Goal: Task Accomplishment & Management: Complete application form

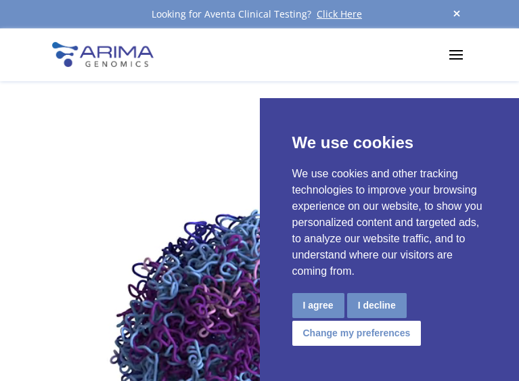
click at [328, 304] on button "I agree" at bounding box center [319, 305] width 52 height 25
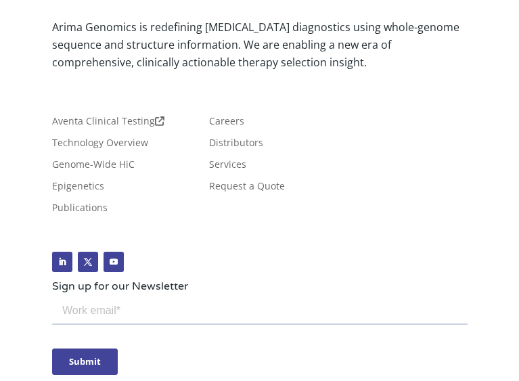
scroll to position [7134, 0]
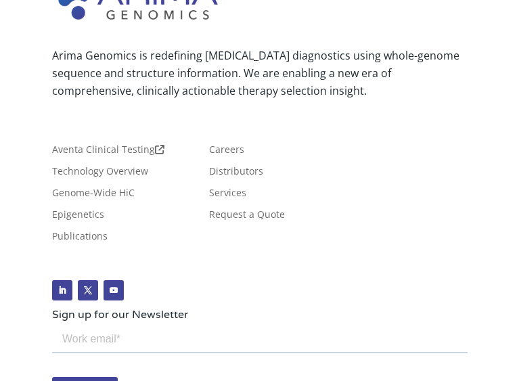
click at [181, 340] on input "email" at bounding box center [259, 339] width 416 height 27
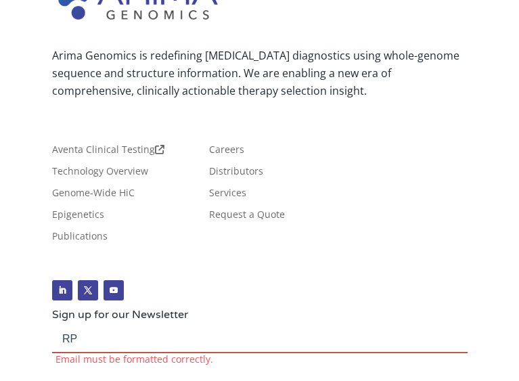
type input "R"
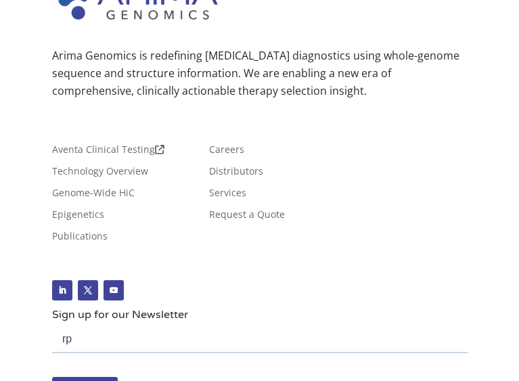
type input "r"
type input "[EMAIL_ADDRESS][DOMAIN_NAME]"
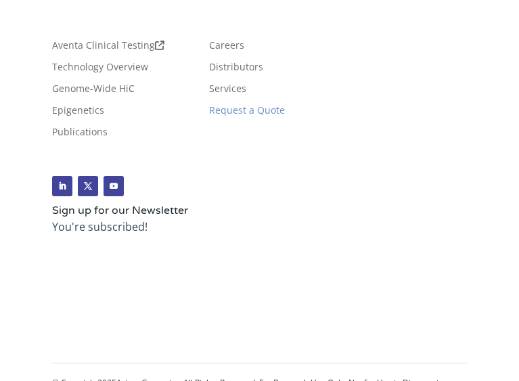
scroll to position [7237, 0]
click at [245, 106] on link "Request a Quote" at bounding box center [247, 113] width 76 height 15
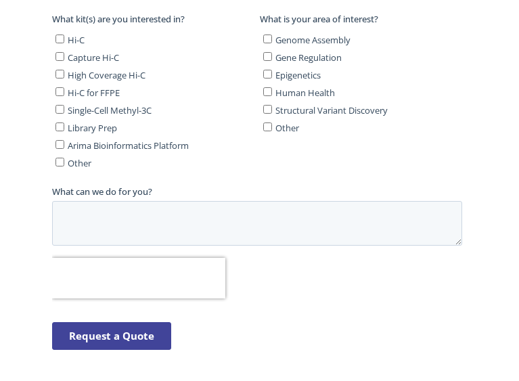
scroll to position [672, 0]
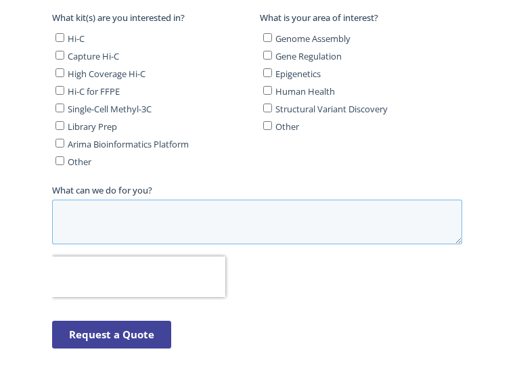
click at [163, 214] on textarea "What can we do for you?" at bounding box center [256, 222] width 410 height 45
paste textarea "(1) Illumina High-Throughput Sequencer, MDL: MiSeq, Serial Number: M05951"
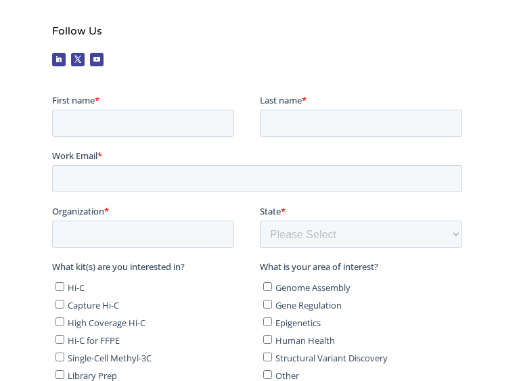
scroll to position [420, 0]
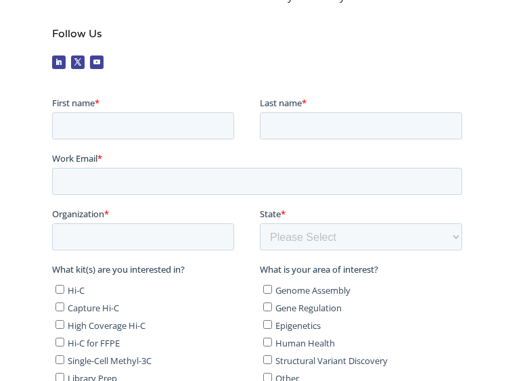
type textarea "(1) Illumina High-Throughput Sequencer, MDL: MiSeq, Serial Number: M05951"
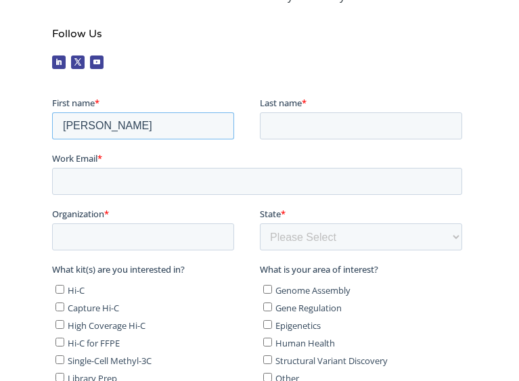
type input "Ray"
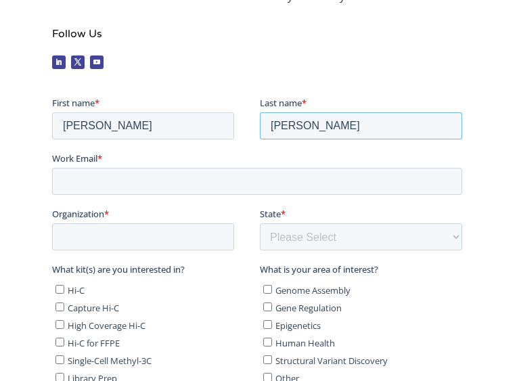
type input "Patterson"
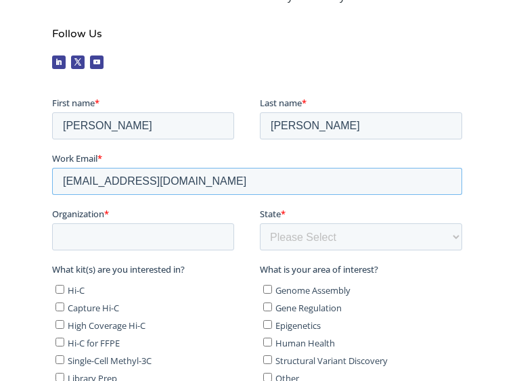
type input "[EMAIL_ADDRESS][DOMAIN_NAME]"
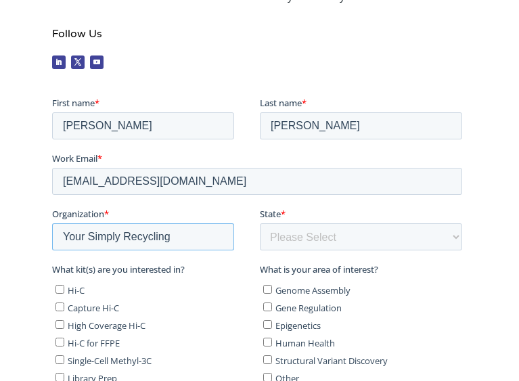
type input "Your Simply Recycling"
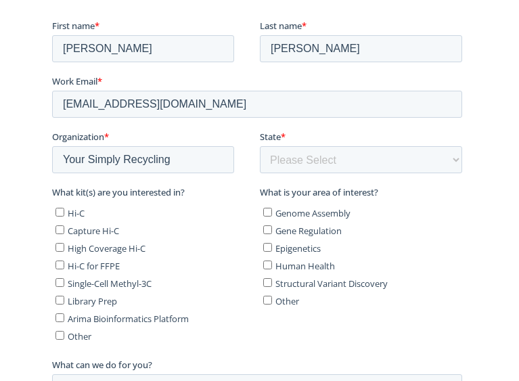
scroll to position [510, 0]
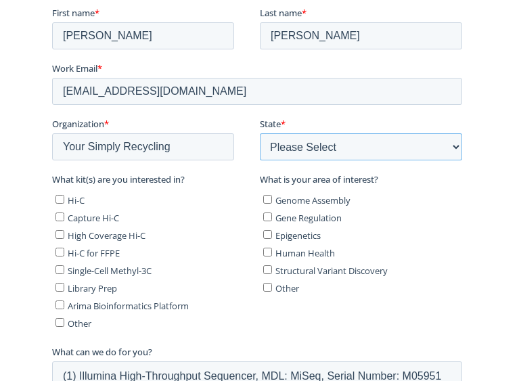
select select "California"
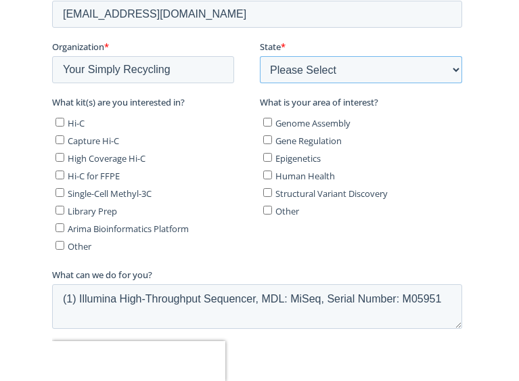
scroll to position [588, 0]
click at [63, 239] on label "Other" at bounding box center [154, 245] width 199 height 14
click at [63, 240] on input "Other" at bounding box center [59, 244] width 9 height 9
checkbox input "true"
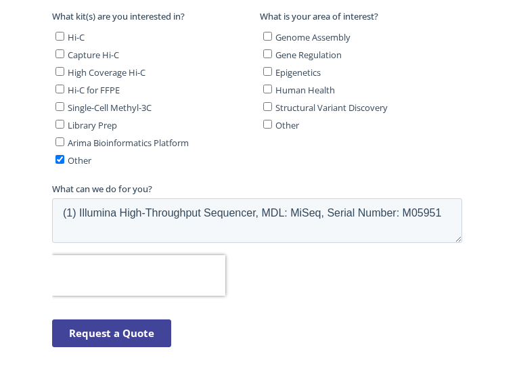
scroll to position [674, 0]
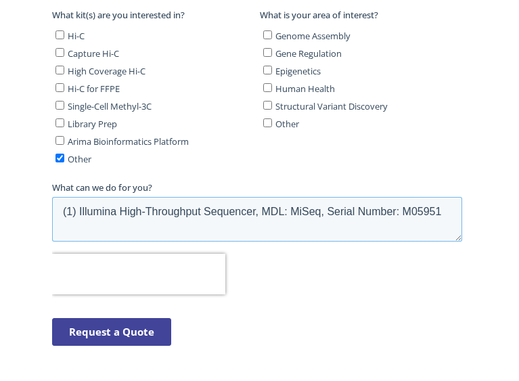
click at [63, 205] on textarea "(1) Illumina High-Throughput Sequencer, MDL: MiSeq, Serial Number: M05951" at bounding box center [256, 219] width 410 height 45
click at [83, 198] on textarea "(1) Illumina High-Throughput Sequencer, MDL: MiSeq, Serial Number: M05951" at bounding box center [256, 219] width 410 height 45
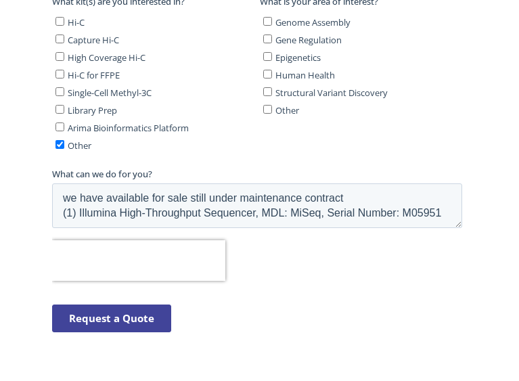
scroll to position [691, 0]
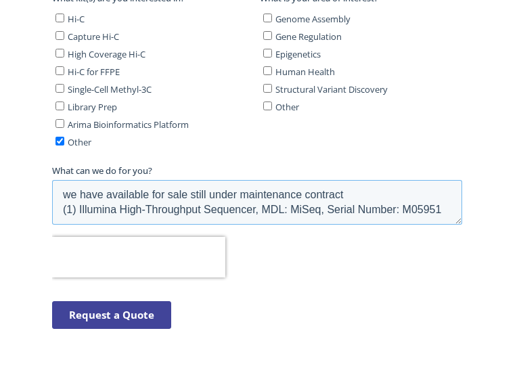
drag, startPoint x: 435, startPoint y: 202, endPoint x: 446, endPoint y: 202, distance: 10.8
click at [442, 202] on textarea "we have available for sale still under maintenance contract (1) Illumina High-T…" at bounding box center [256, 202] width 410 height 45
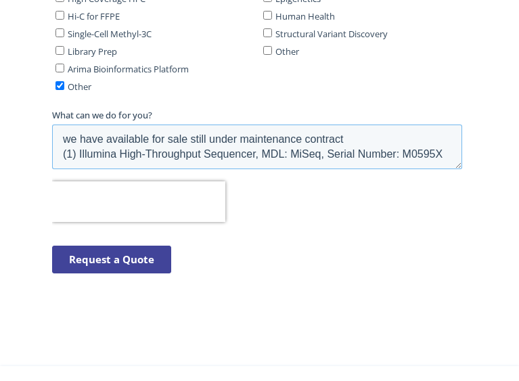
scroll to position [748, 0]
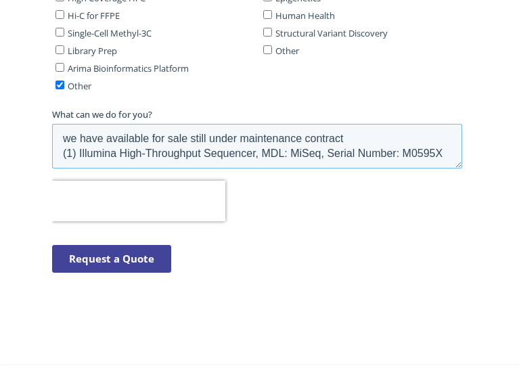
type textarea "we have available for sale still under maintenance contract (1) Illumina High-T…"
click at [148, 249] on input "Request a Quote" at bounding box center [110, 259] width 119 height 28
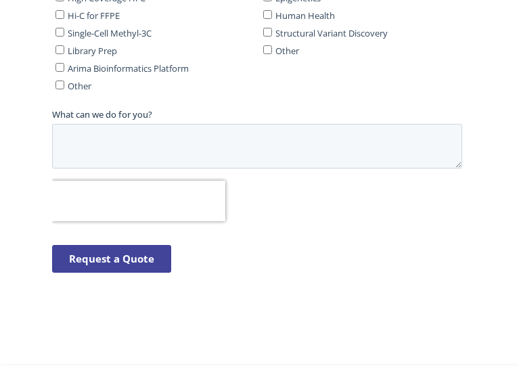
scroll to position [0, 0]
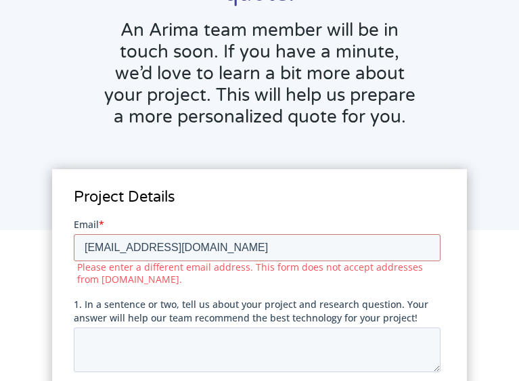
scroll to position [185, 0]
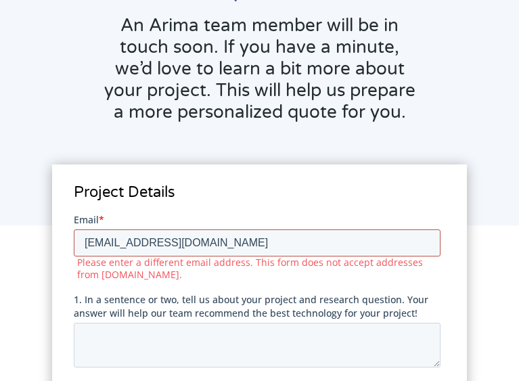
drag, startPoint x: 238, startPoint y: 234, endPoint x: -26, endPoint y: 232, distance: 264.1
click html "First name Last name Email * [EMAIL_ADDRESS][DOMAIN_NAME] Please enter a differ…"
drag, startPoint x: 203, startPoint y: 241, endPoint x: 1, endPoint y: 241, distance: 202.5
click html "First name Last name Email * [EMAIL_ADDRESS][DOMAIN_NAME] Please enter a differ…"
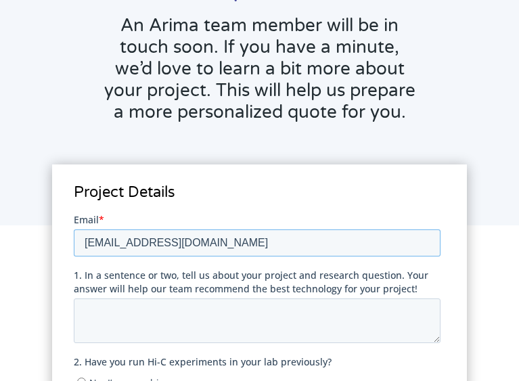
type input "[EMAIL_ADDRESS][DOMAIN_NAME]"
click at [142, 319] on textarea "1. In a sentence or two, tell us about your project and research question. Your…" at bounding box center [256, 320] width 367 height 45
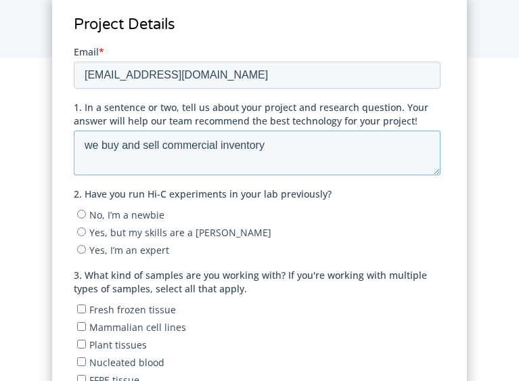
scroll to position [354, 0]
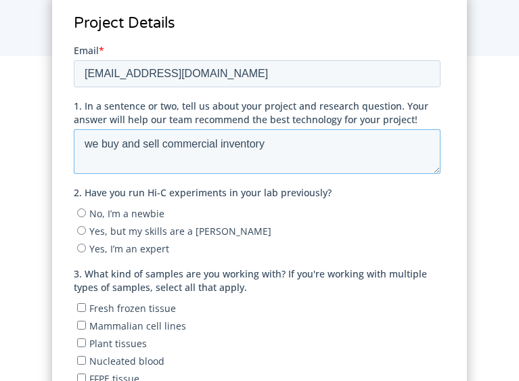
click at [249, 147] on textarea "we buy and sell commercial inventory" at bounding box center [256, 151] width 367 height 45
click at [278, 146] on textarea "we buy and sell commercial inventory" at bounding box center [256, 151] width 367 height 45
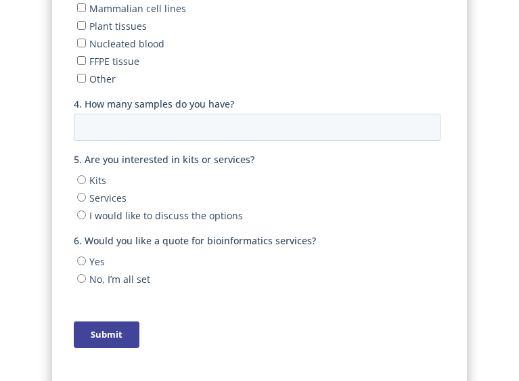
scroll to position [693, 0]
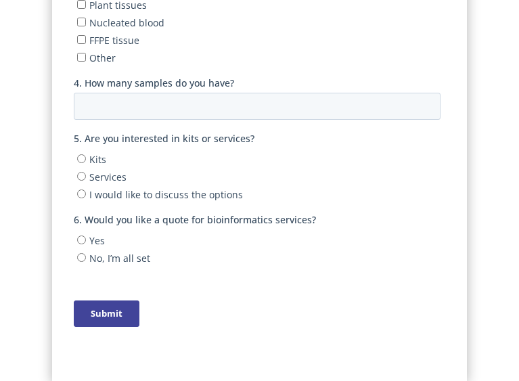
type textarea "we buy and sell commercial inventory"
click at [111, 307] on input "Submit" at bounding box center [106, 314] width 66 height 26
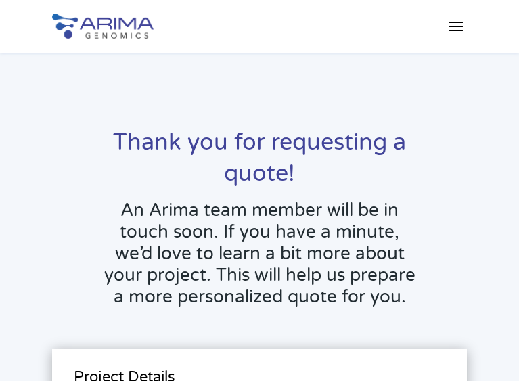
scroll to position [0, 0]
